Goal: Communication & Community: Answer question/provide support

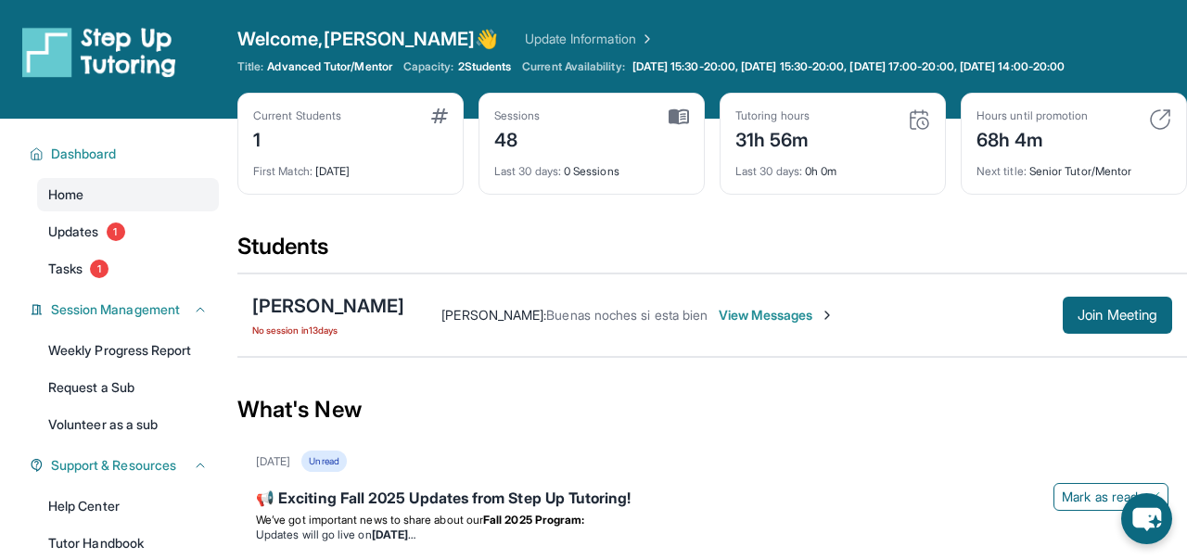
scroll to position [13, 0]
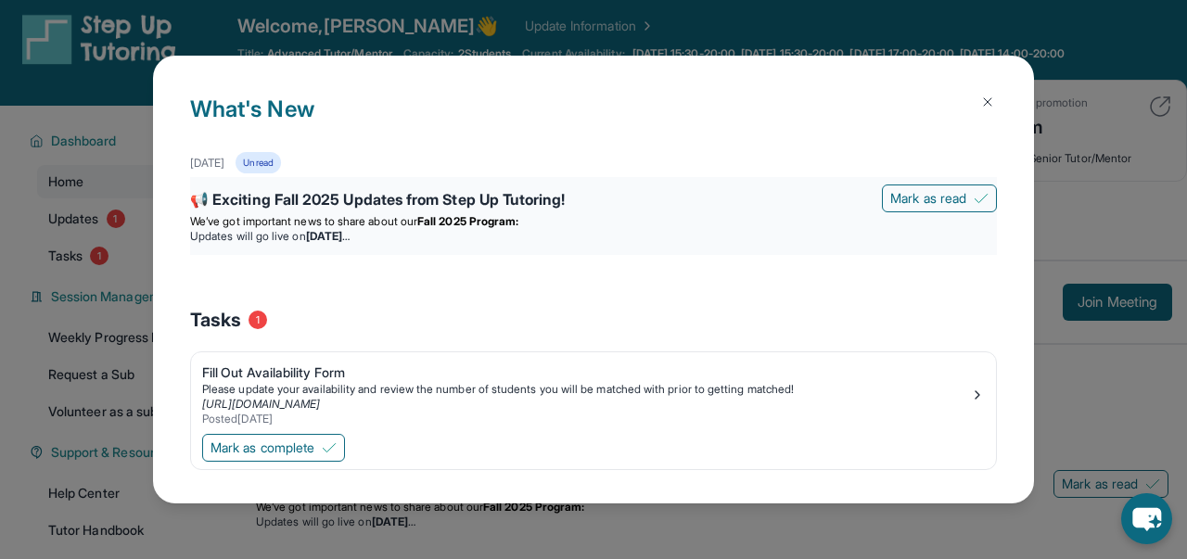
click at [350, 235] on strong "[DATE]" at bounding box center [328, 236] width 44 height 14
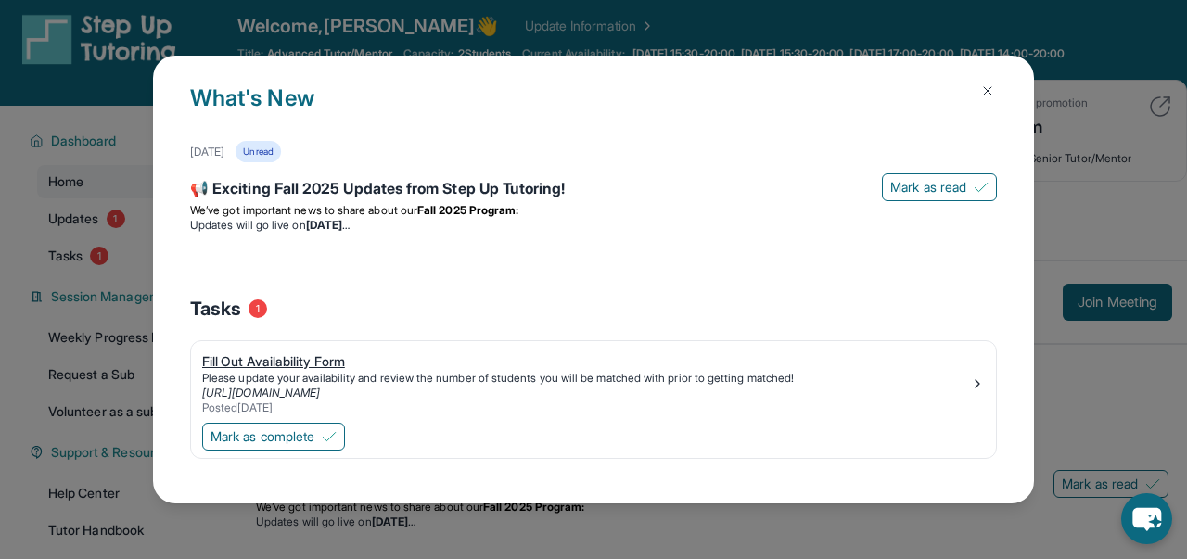
click at [320, 398] on link "[URL][DOMAIN_NAME]" at bounding box center [261, 393] width 118 height 14
click at [992, 83] on img at bounding box center [987, 90] width 15 height 15
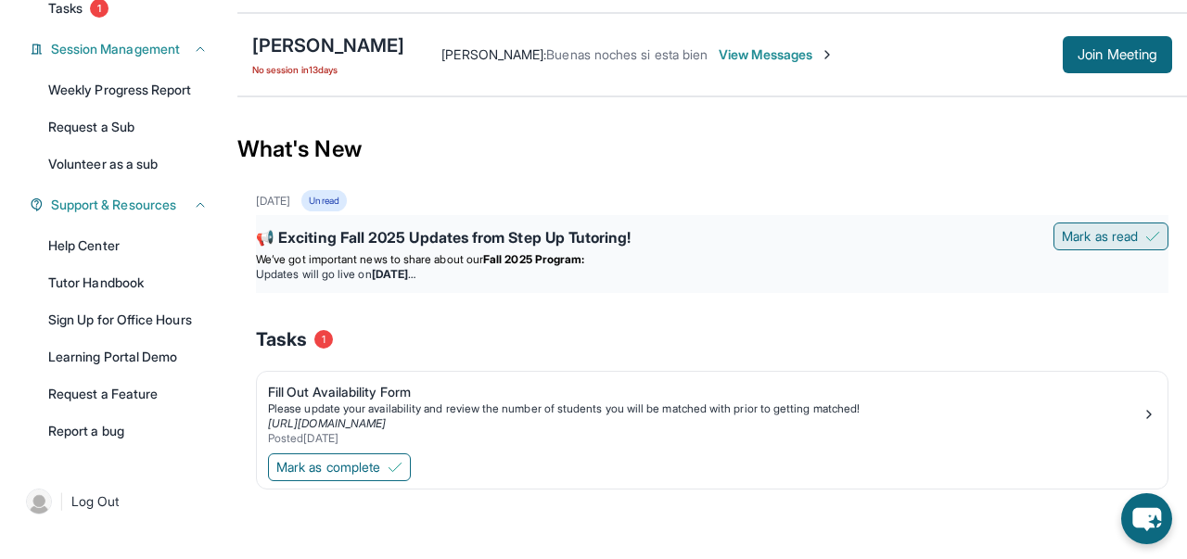
click at [1108, 239] on span "Mark as read" at bounding box center [1100, 236] width 76 height 19
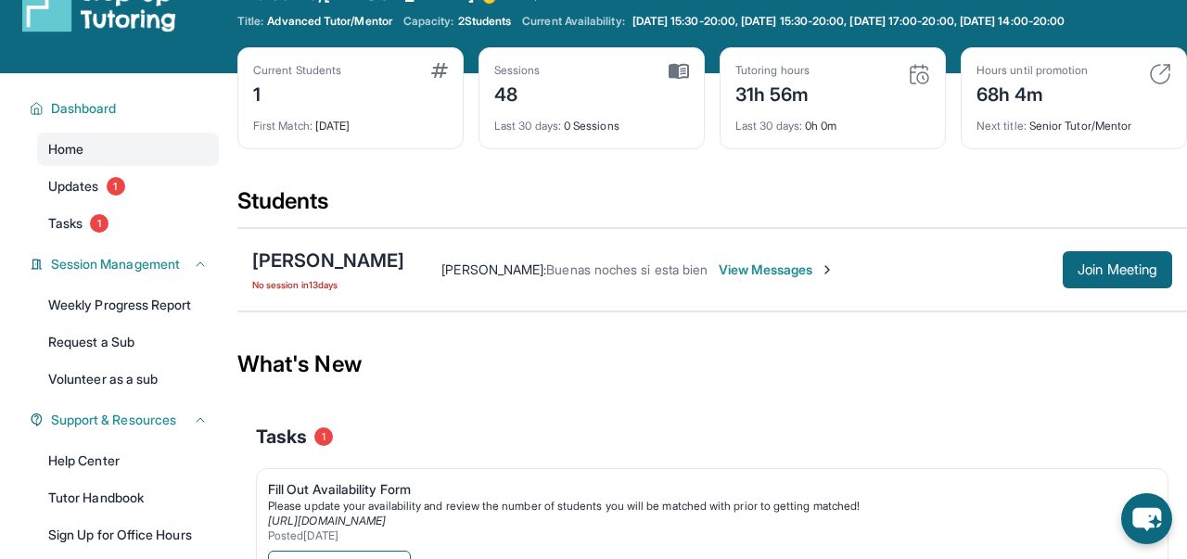
scroll to position [0, 0]
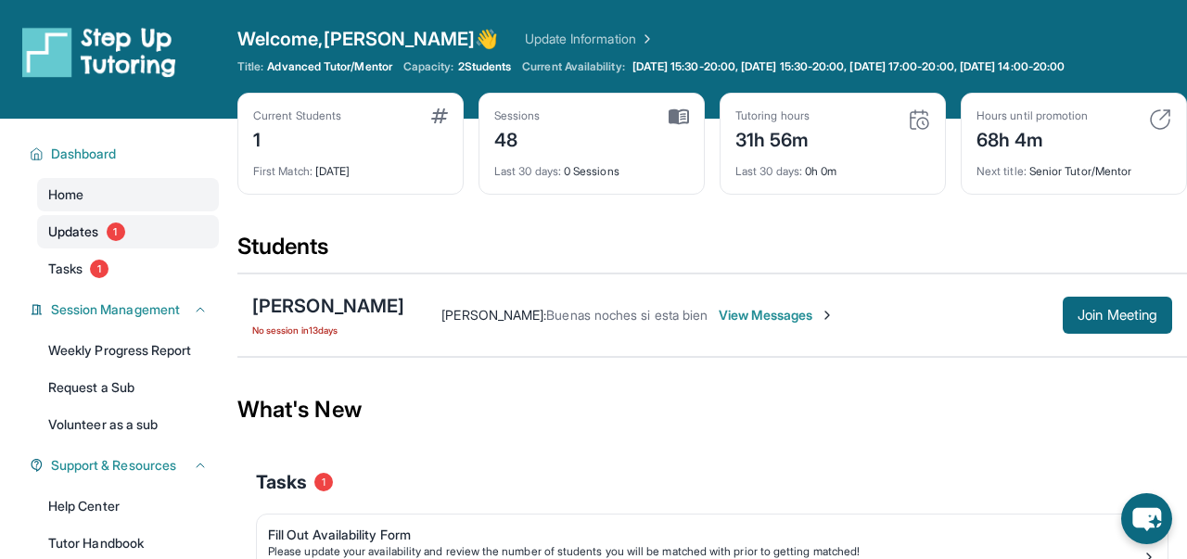
click at [155, 228] on link "Updates 1" at bounding box center [128, 231] width 182 height 33
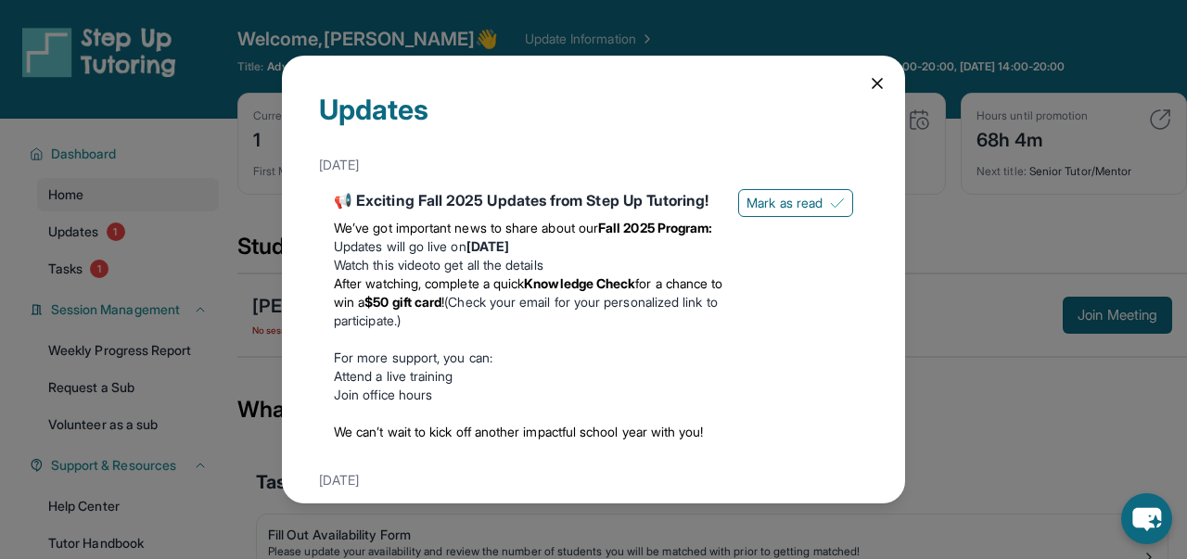
click at [877, 96] on div "Updates [DATE] 📢 Exciting Fall 2025 Updates from Step Up Tutoring! We’ve got im…" at bounding box center [593, 279] width 623 height 447
click at [870, 80] on icon at bounding box center [877, 83] width 19 height 19
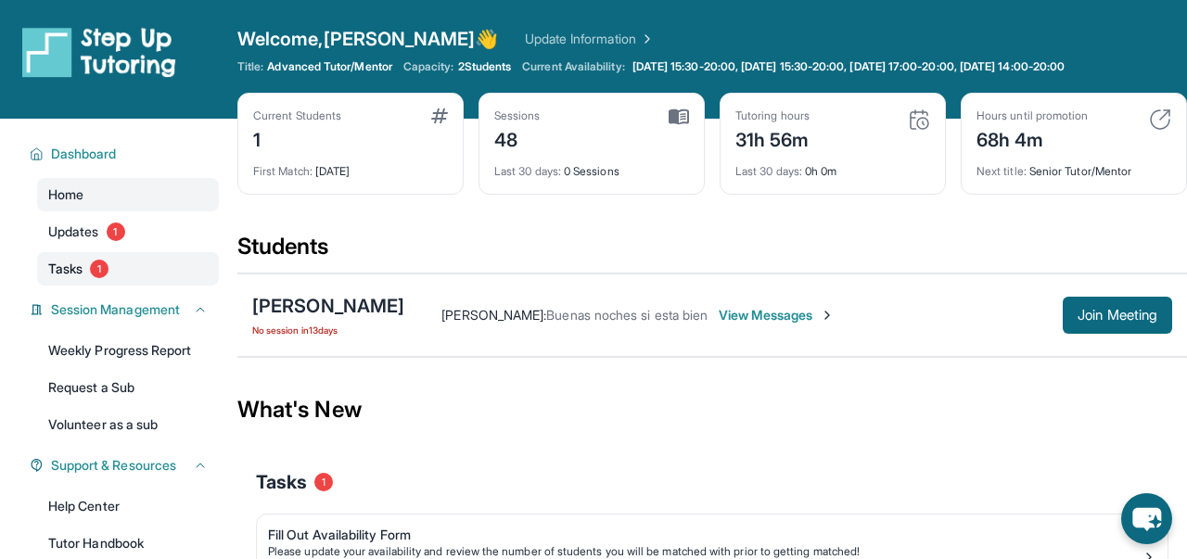
click at [159, 271] on link "Tasks 1" at bounding box center [128, 268] width 182 height 33
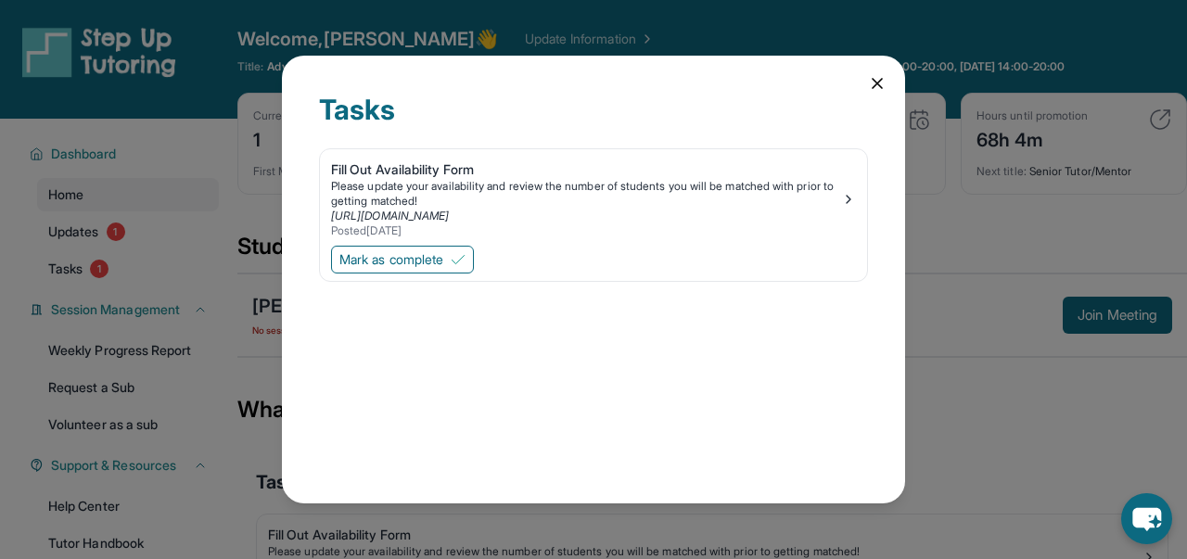
click at [873, 79] on icon at bounding box center [877, 83] width 19 height 19
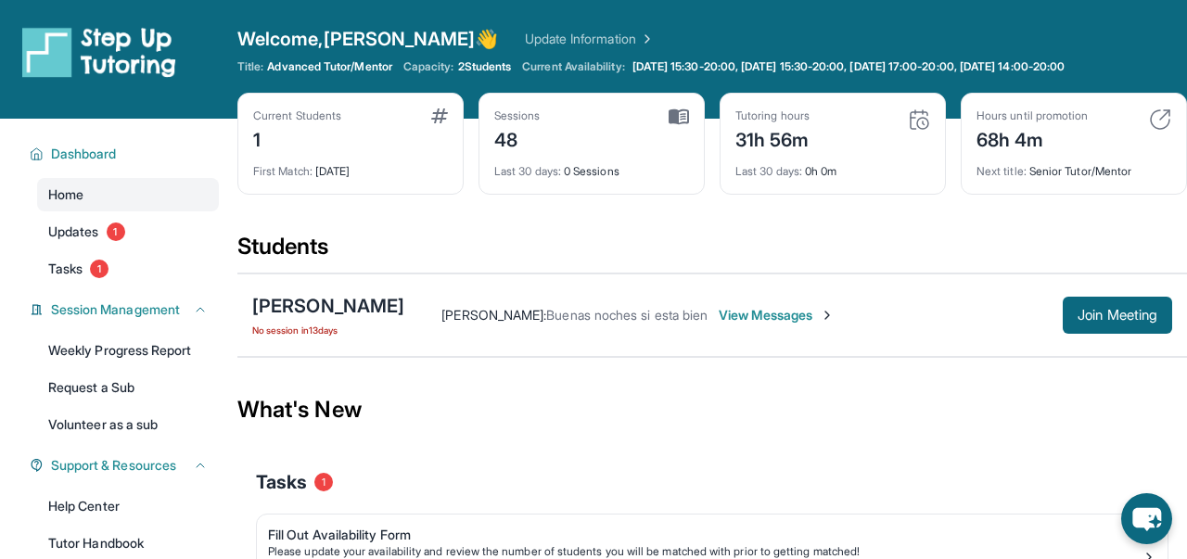
click at [385, 183] on div "Current Students 1 First Match : [DATE]" at bounding box center [350, 144] width 226 height 102
click at [346, 305] on div "[PERSON_NAME]" at bounding box center [328, 306] width 152 height 26
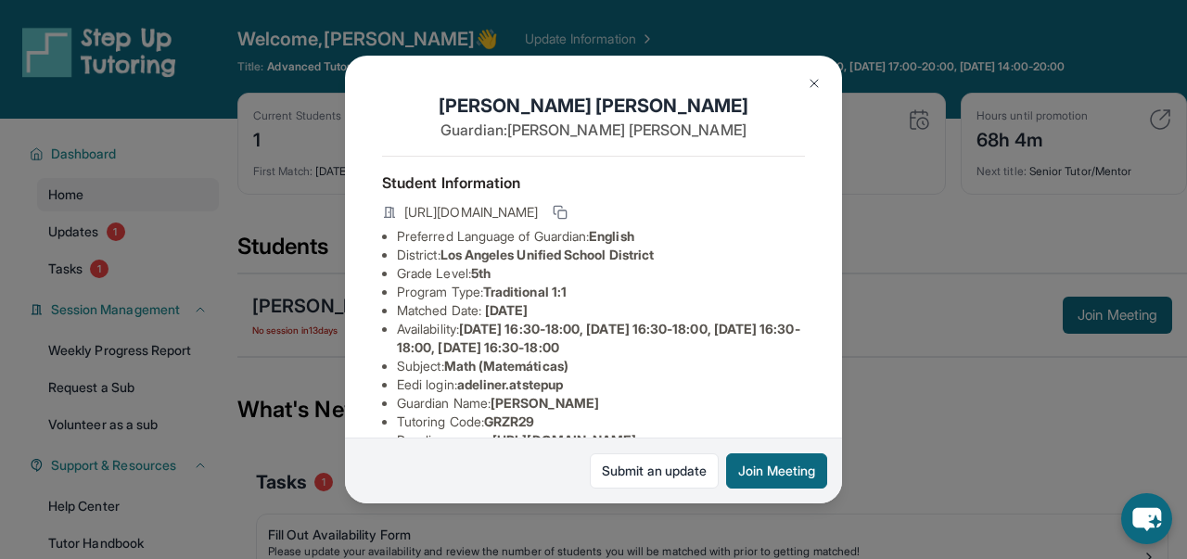
click at [805, 83] on button at bounding box center [813, 83] width 37 height 37
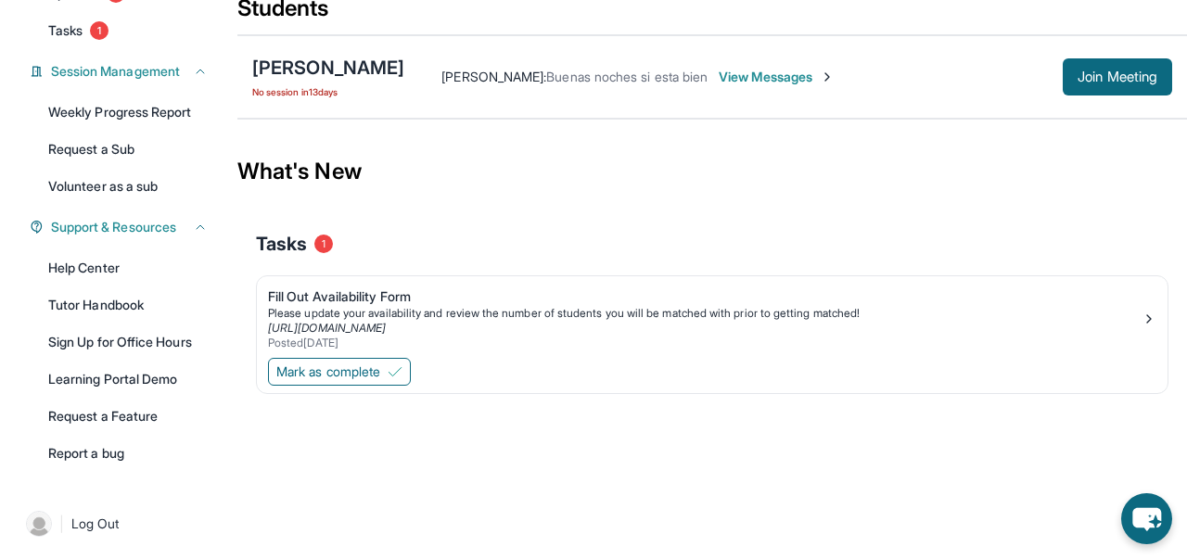
scroll to position [222, 0]
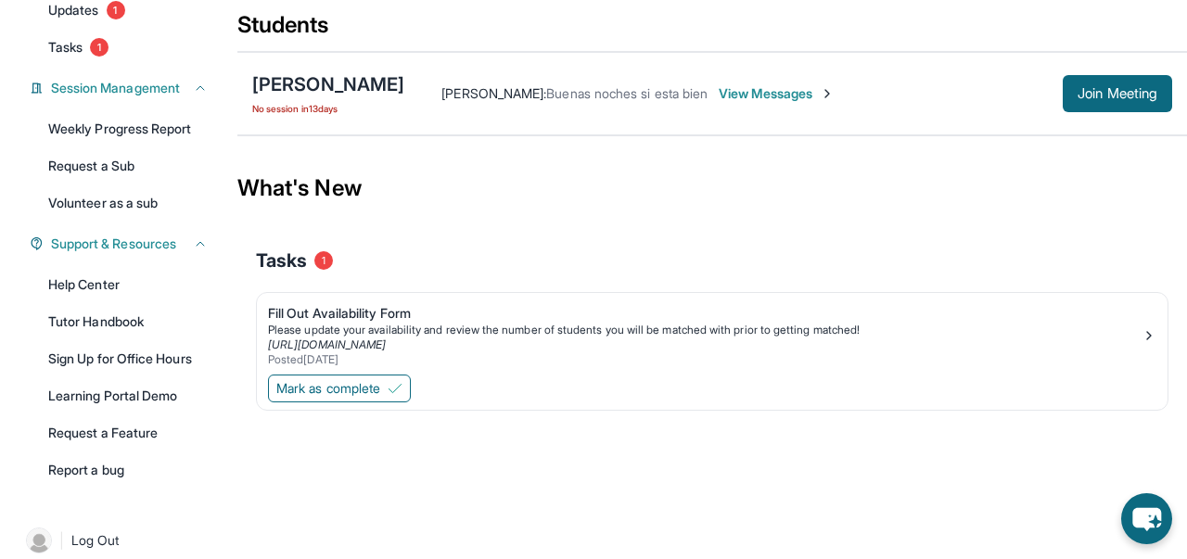
click at [762, 91] on span "View Messages" at bounding box center [777, 93] width 116 height 19
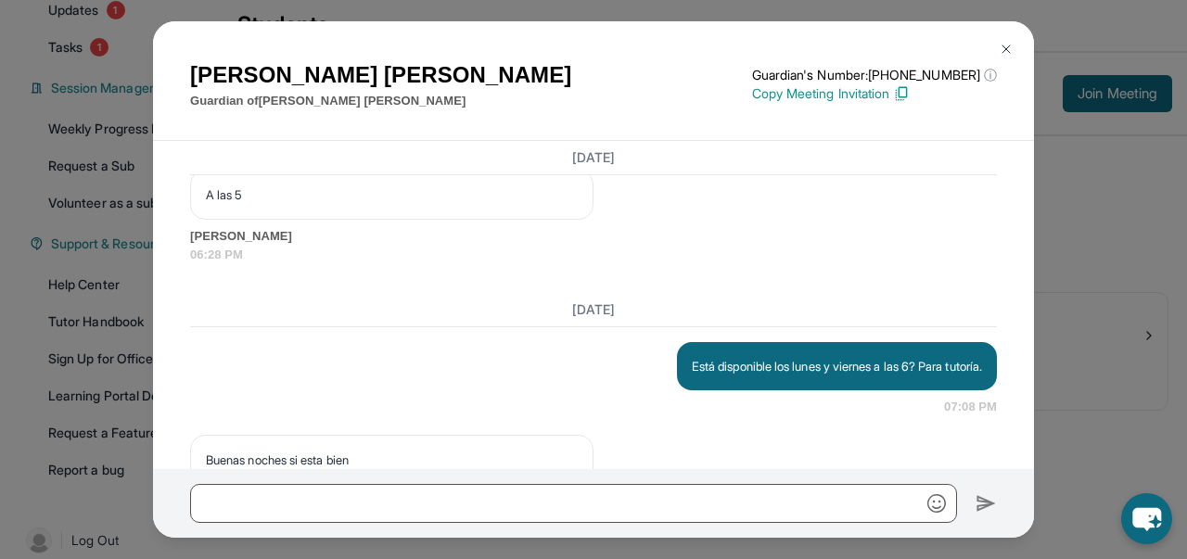
scroll to position [3143, 0]
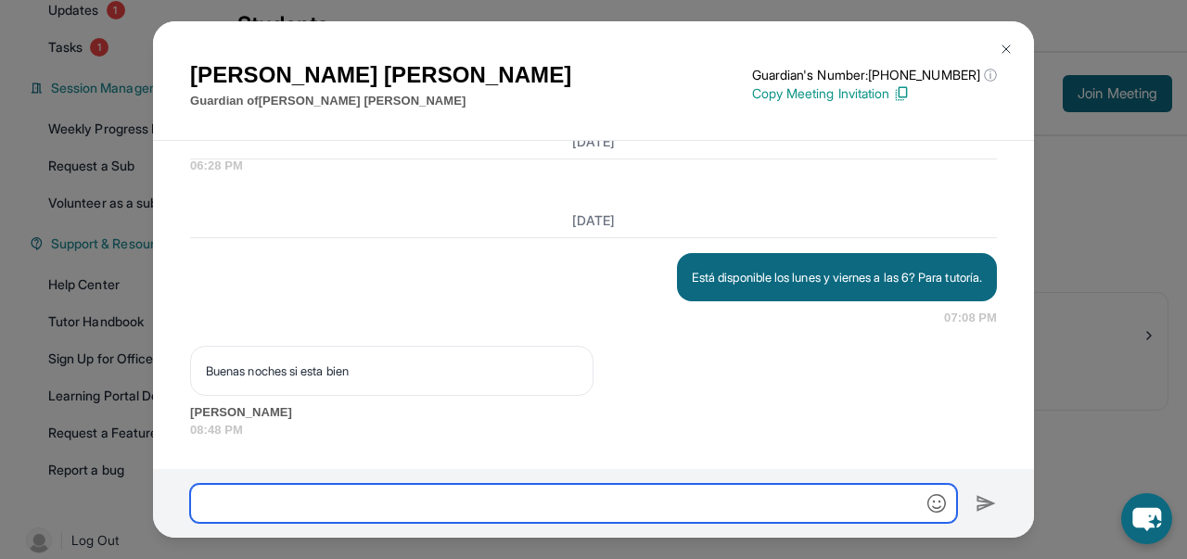
click at [484, 496] on input "text" at bounding box center [573, 503] width 767 height 39
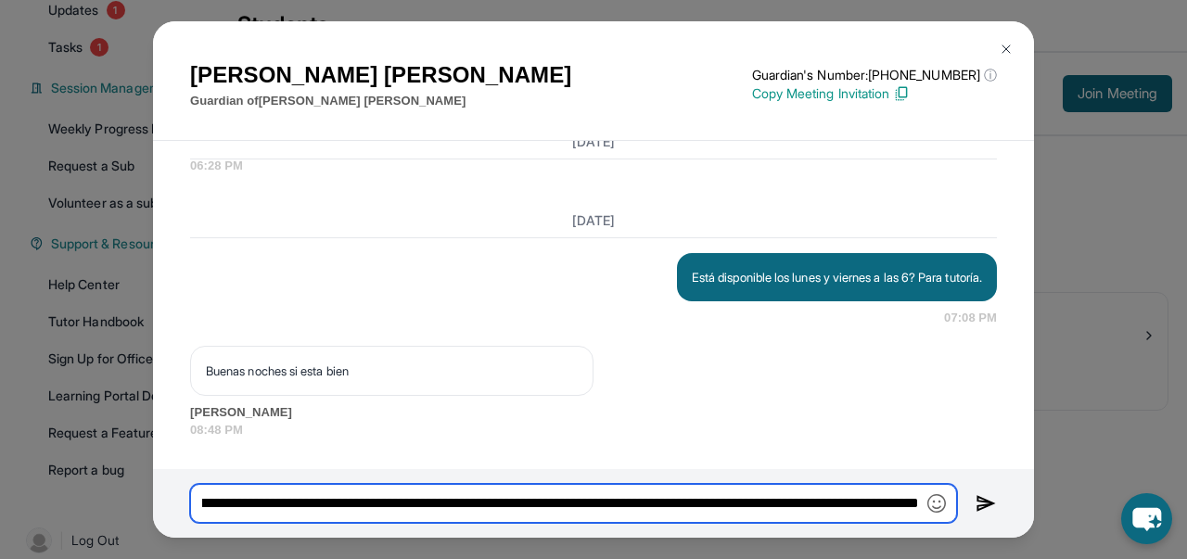
scroll to position [0, 390]
type input "**********"
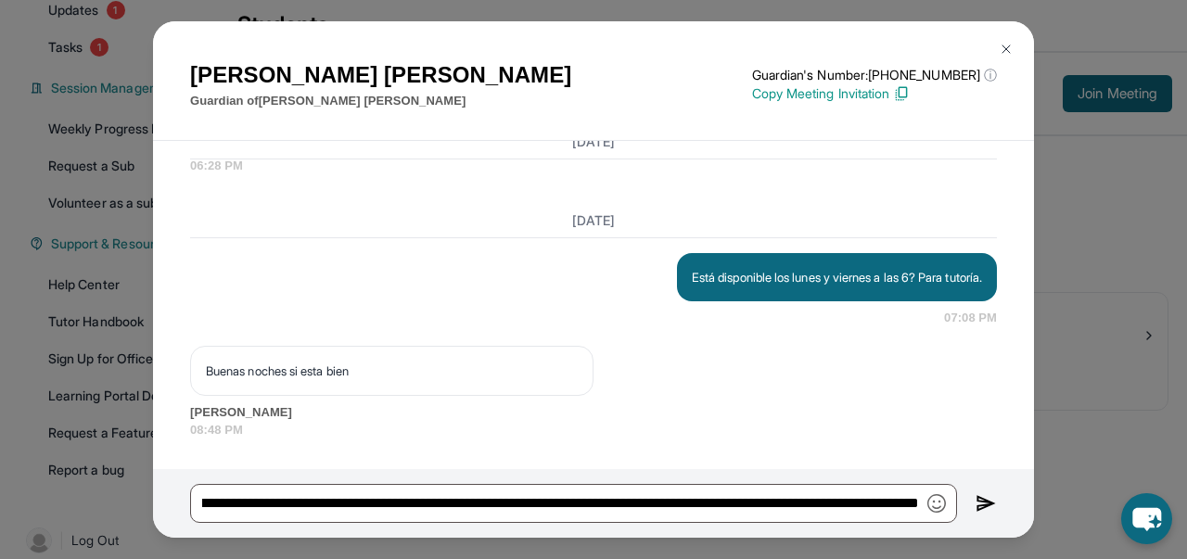
click at [962, 518] on div "**********" at bounding box center [593, 503] width 881 height 69
click at [986, 492] on img at bounding box center [985, 503] width 21 height 22
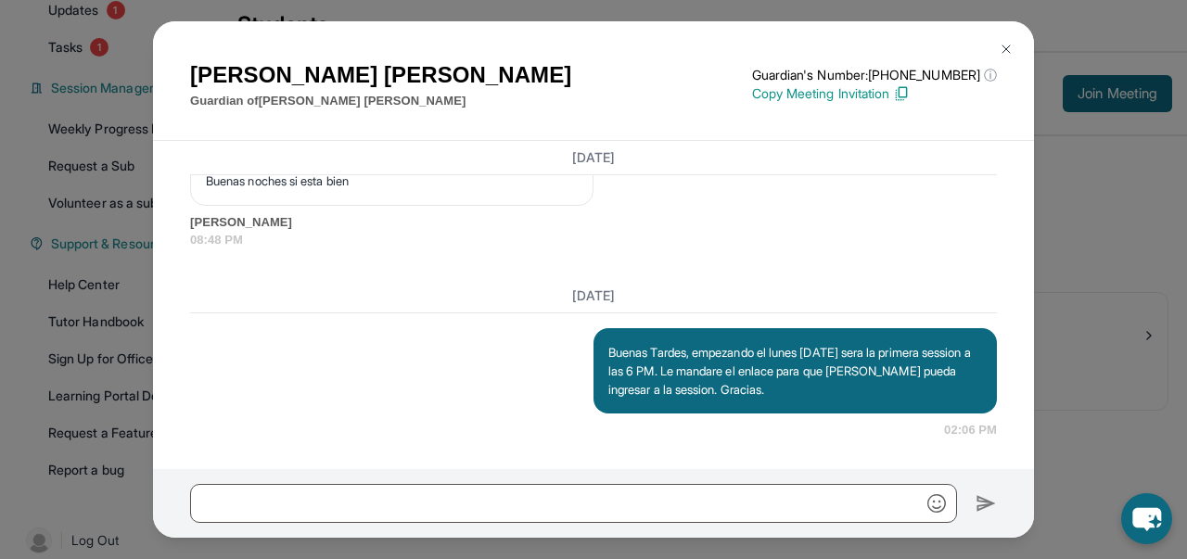
scroll to position [3332, 0]
click at [1012, 45] on img at bounding box center [1006, 49] width 15 height 15
